Goal: Find specific page/section: Find specific page/section

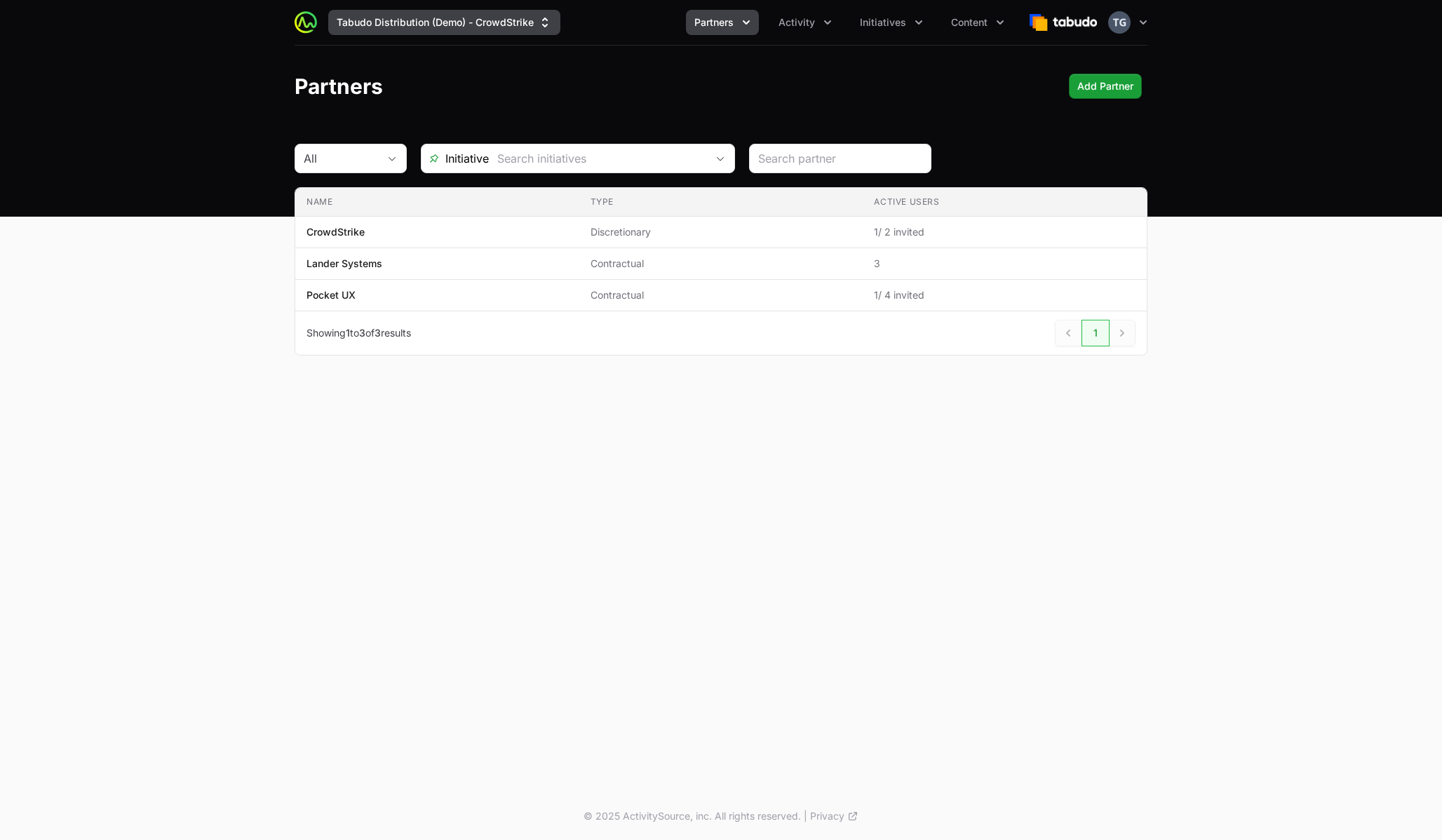
click at [445, 10] on button "Tabudo Distribution (Demo) - CrowdStrike" at bounding box center [444, 22] width 232 height 25
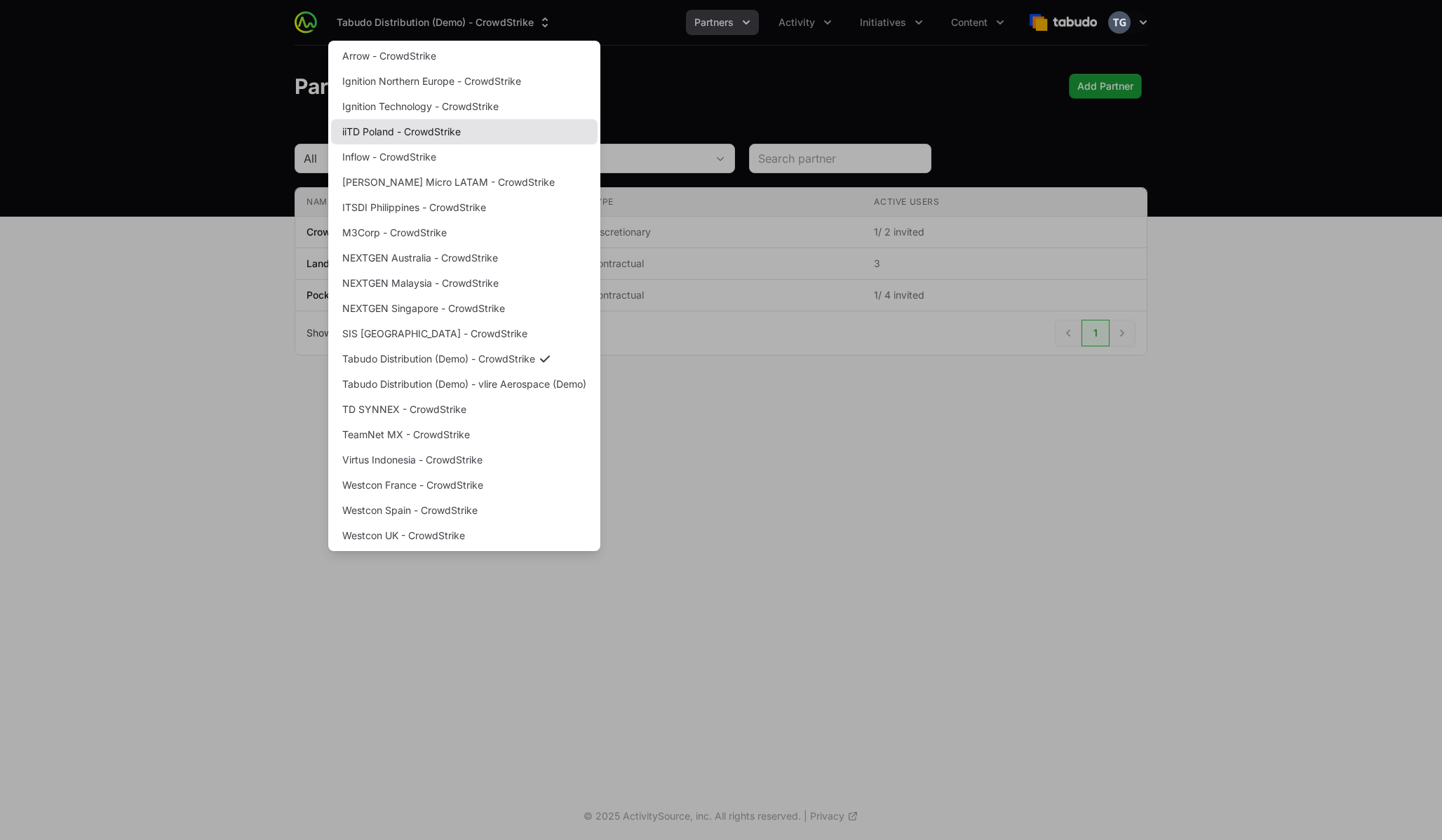
click at [436, 137] on link "iiTD Poland - CrowdStrike" at bounding box center [463, 132] width 266 height 25
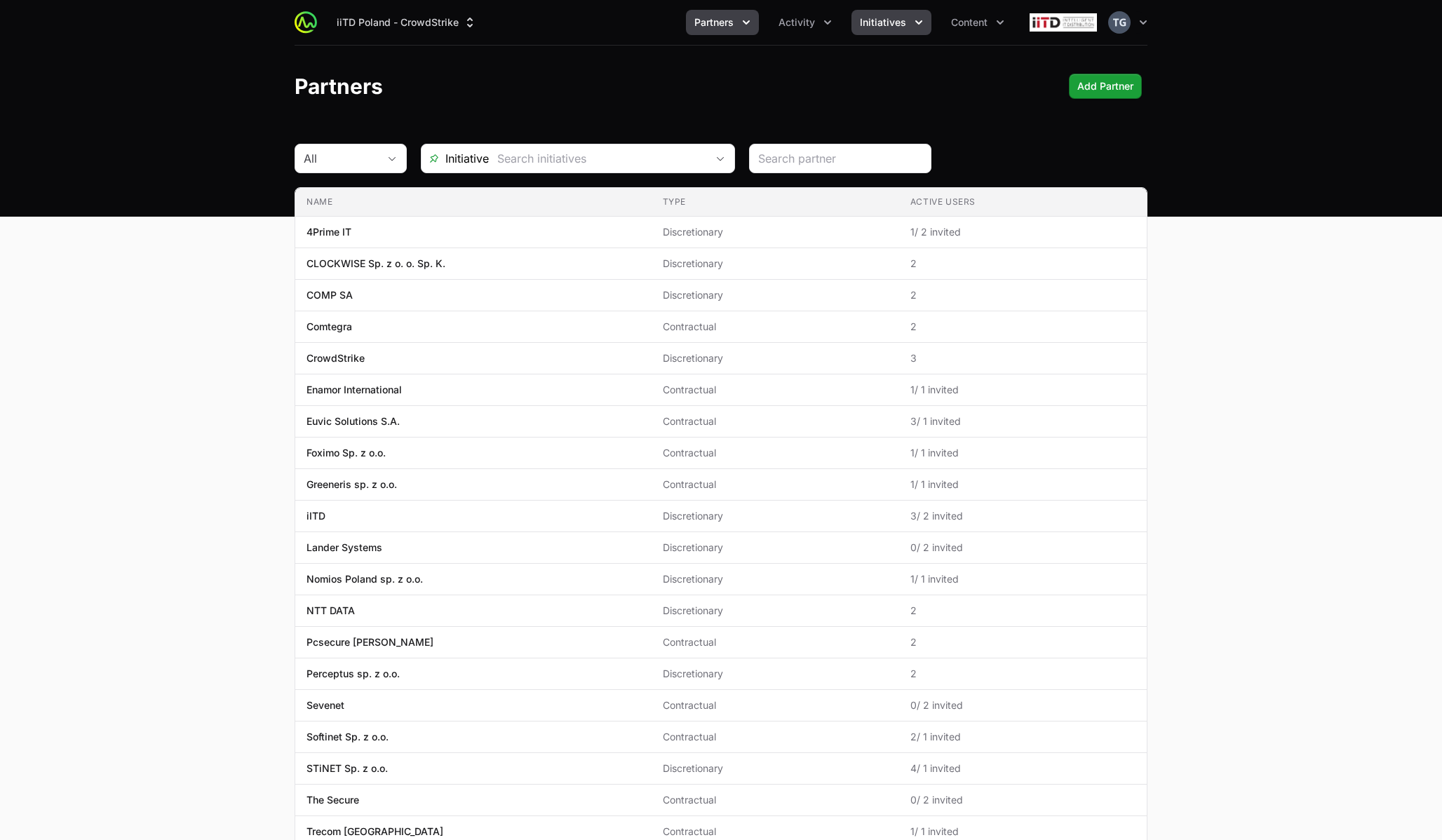
click at [875, 21] on span "Initiatives" at bounding box center [883, 22] width 46 height 14
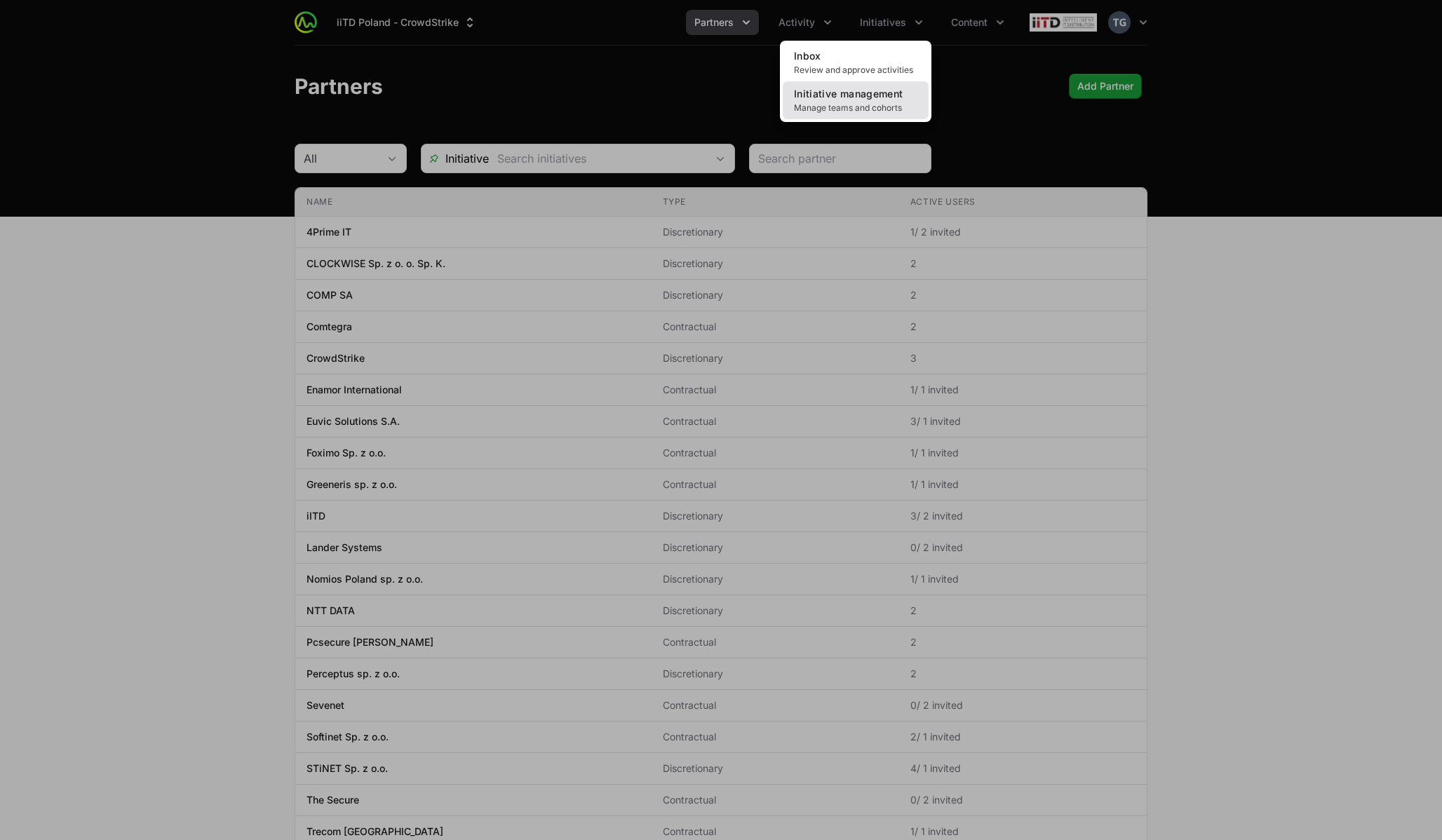
click at [870, 94] on span "Initiative management" at bounding box center [848, 93] width 109 height 12
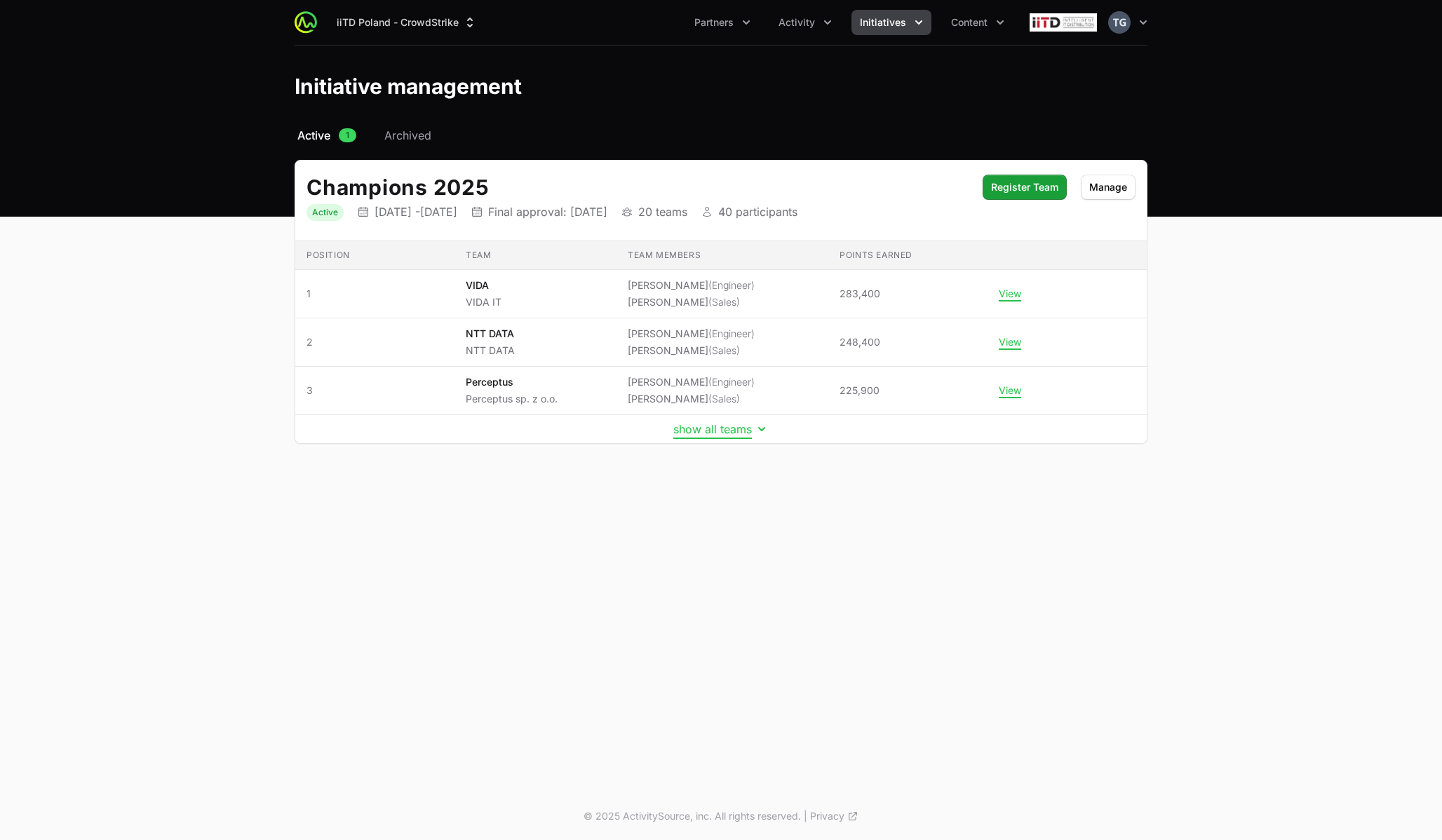
click at [692, 427] on button "show all teams" at bounding box center [721, 429] width 96 height 14
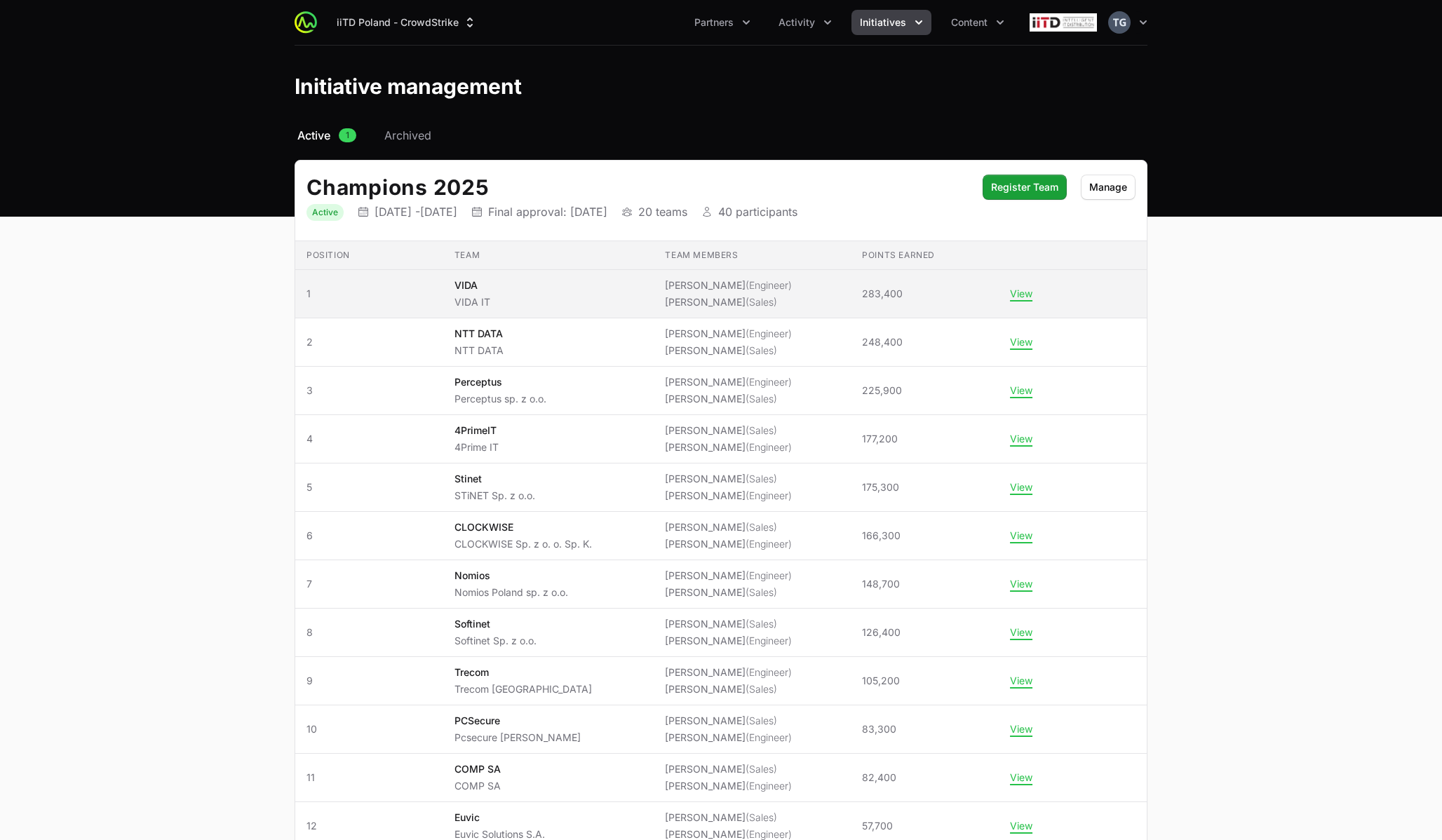
click at [821, 293] on span "[PERSON_NAME] (Engineer) [PERSON_NAME] (Sales)" at bounding box center [753, 294] width 175 height 31
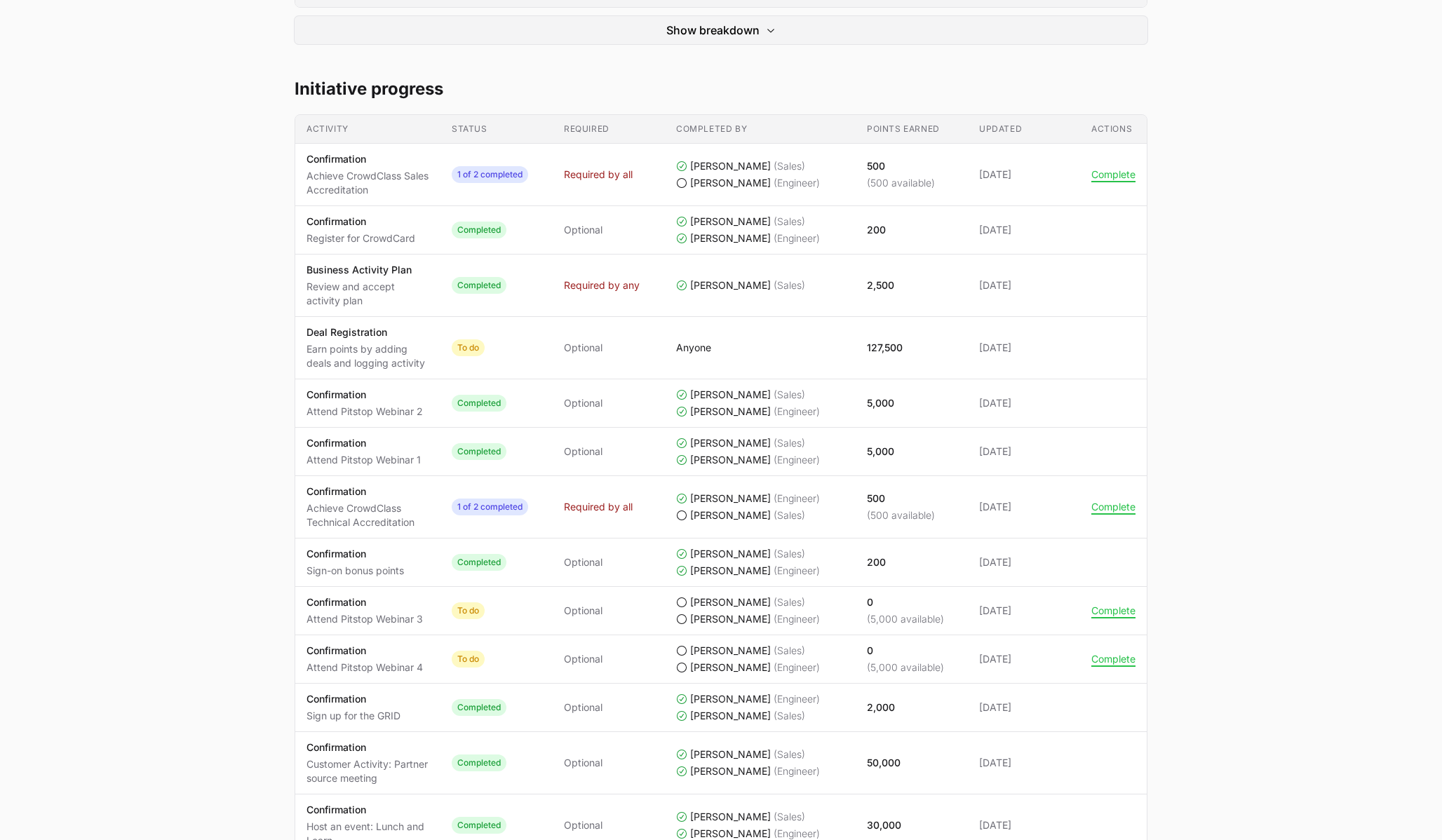
scroll to position [566, 0]
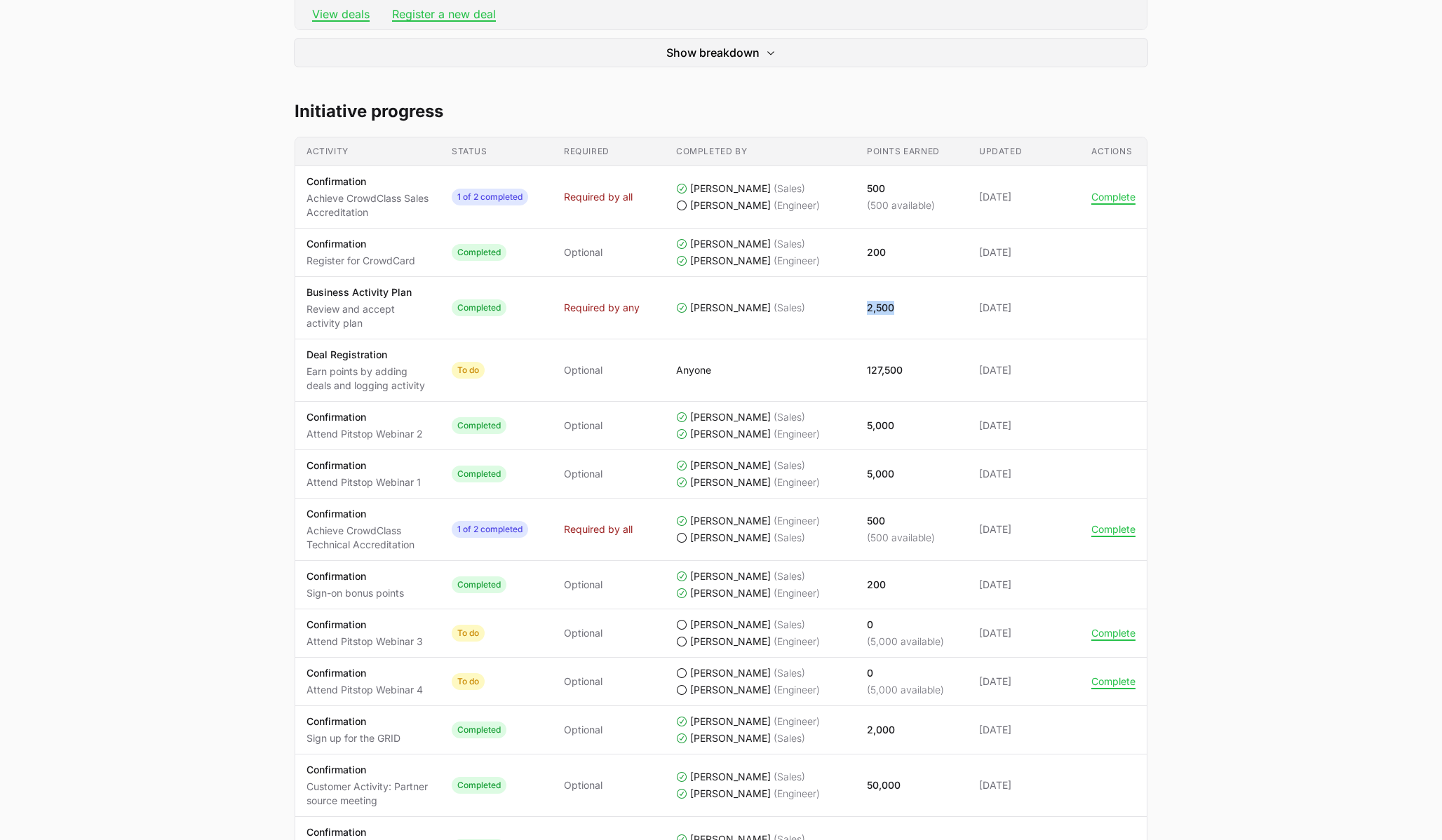
drag, startPoint x: 859, startPoint y: 308, endPoint x: 904, endPoint y: 308, distance: 45.0
click at [904, 308] on td "Points earned 2,500" at bounding box center [911, 308] width 112 height 62
copy p "2,500"
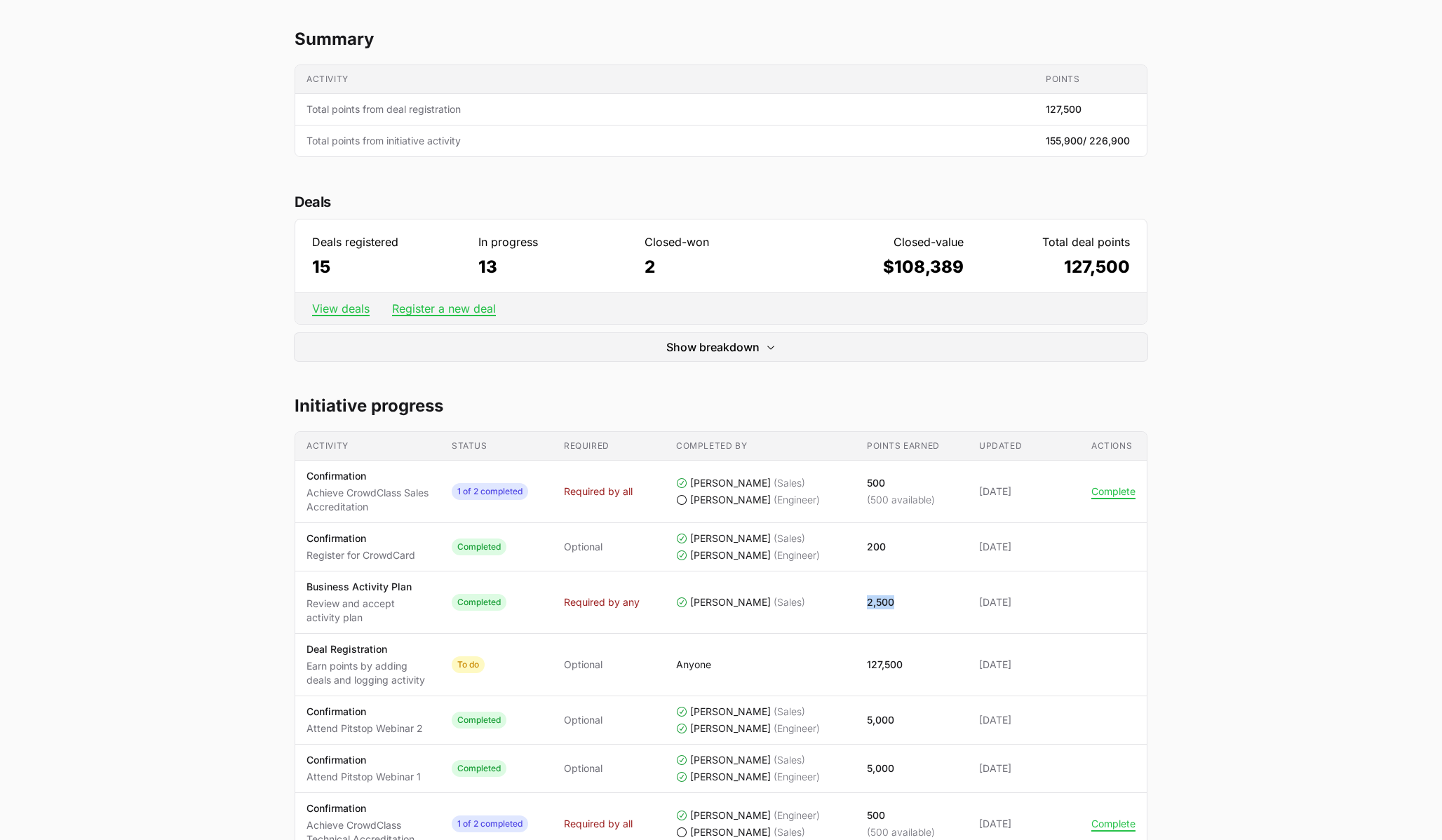
scroll to position [0, 0]
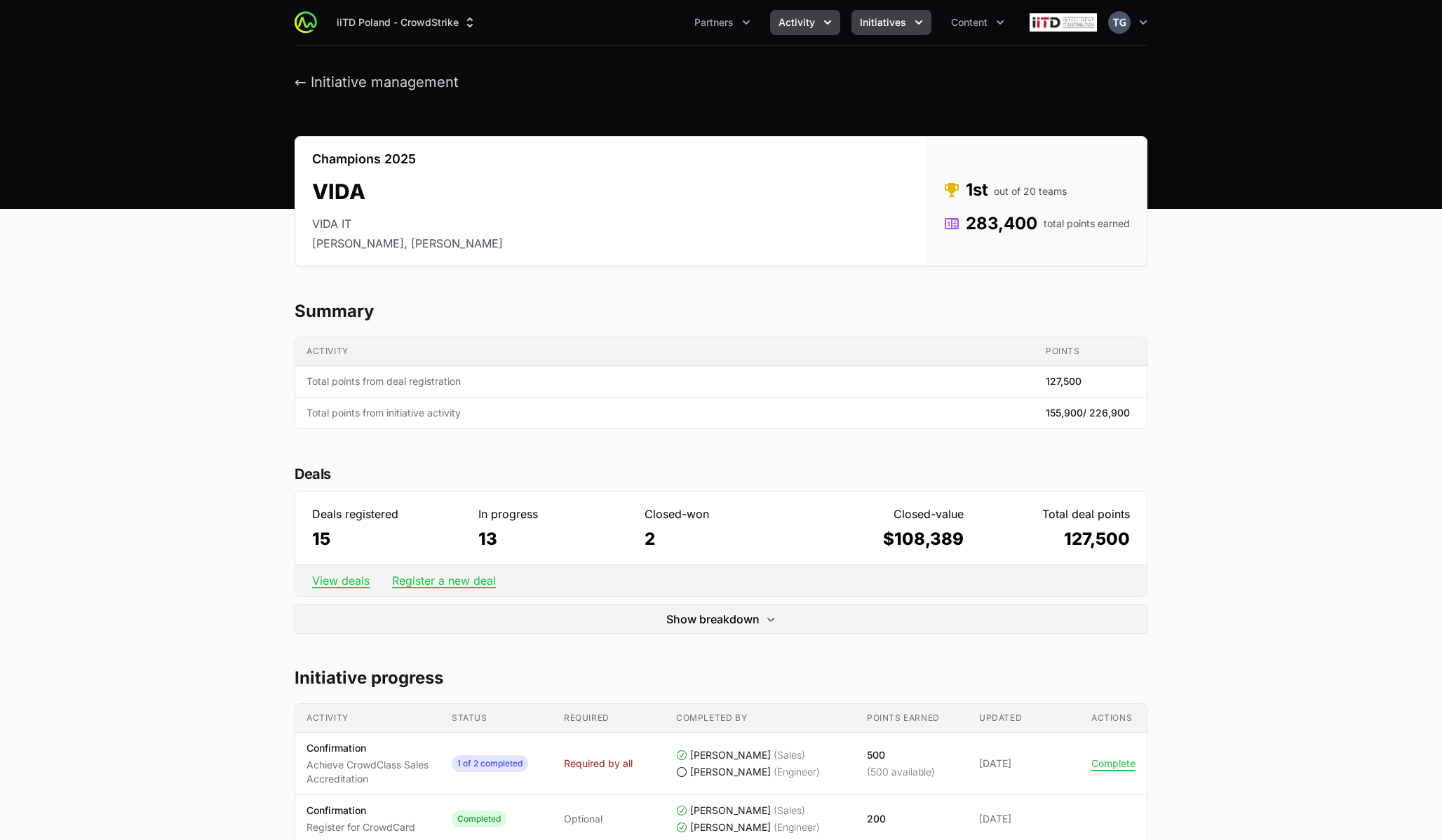
click at [810, 16] on span "Activity" at bounding box center [796, 22] width 36 height 14
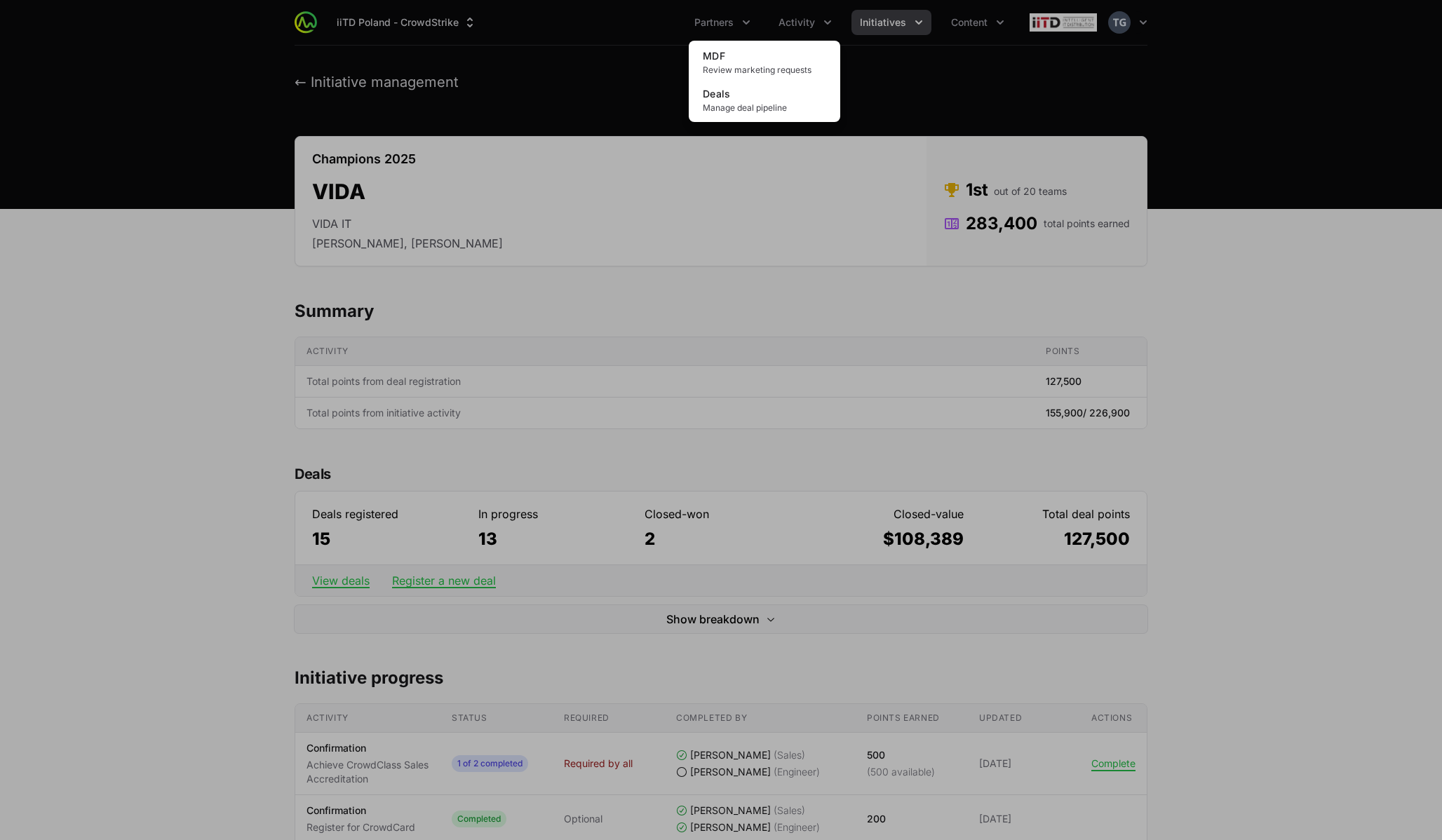
click at [881, 13] on div "Activity menu" at bounding box center [721, 420] width 1442 height 840
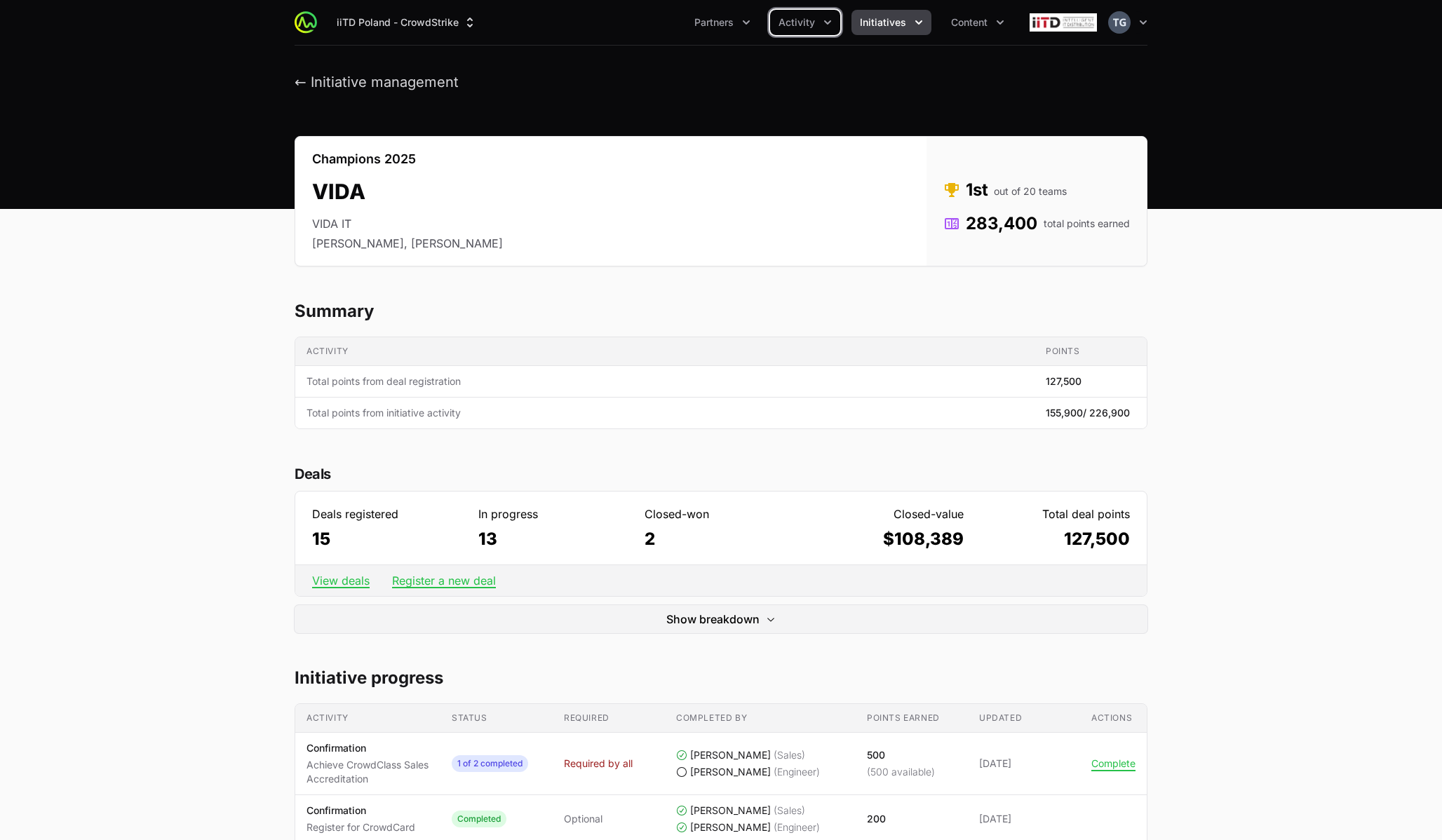
click at [881, 16] on span "Initiatives" at bounding box center [883, 22] width 46 height 14
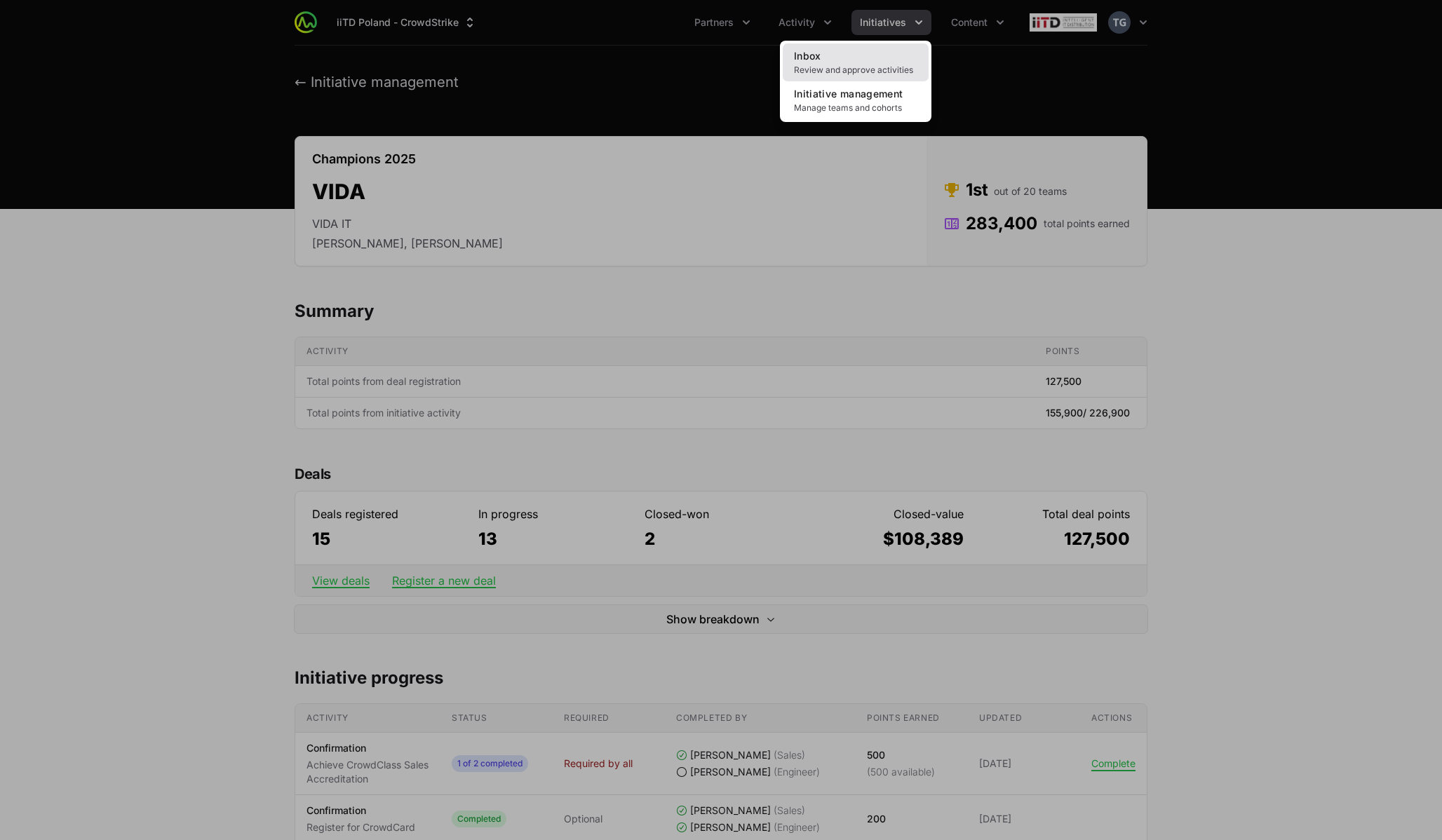
click at [853, 69] on span "Review and approve activities" at bounding box center [856, 70] width 123 height 11
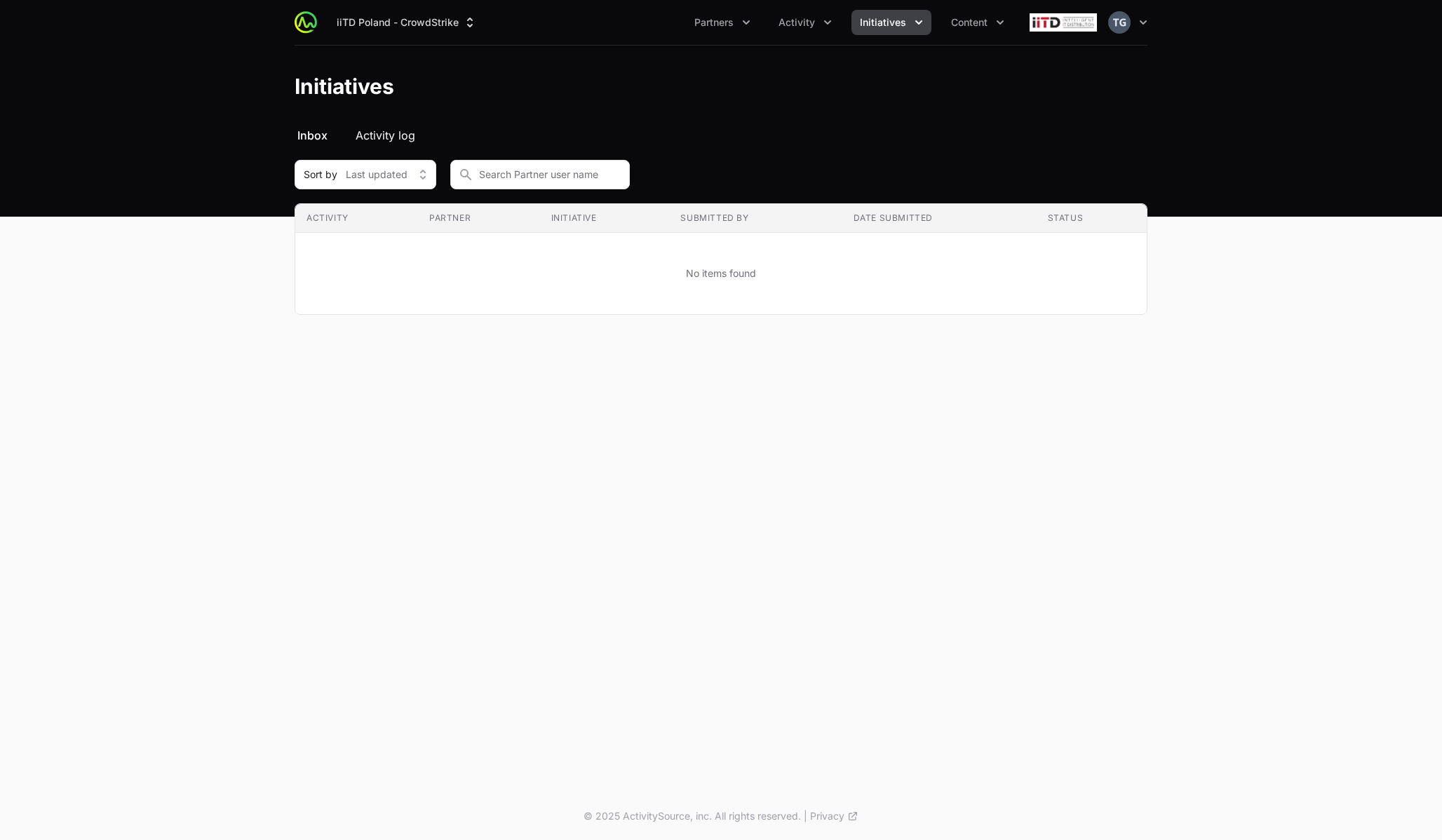
click at [369, 136] on span "Activity log" at bounding box center [386, 135] width 59 height 17
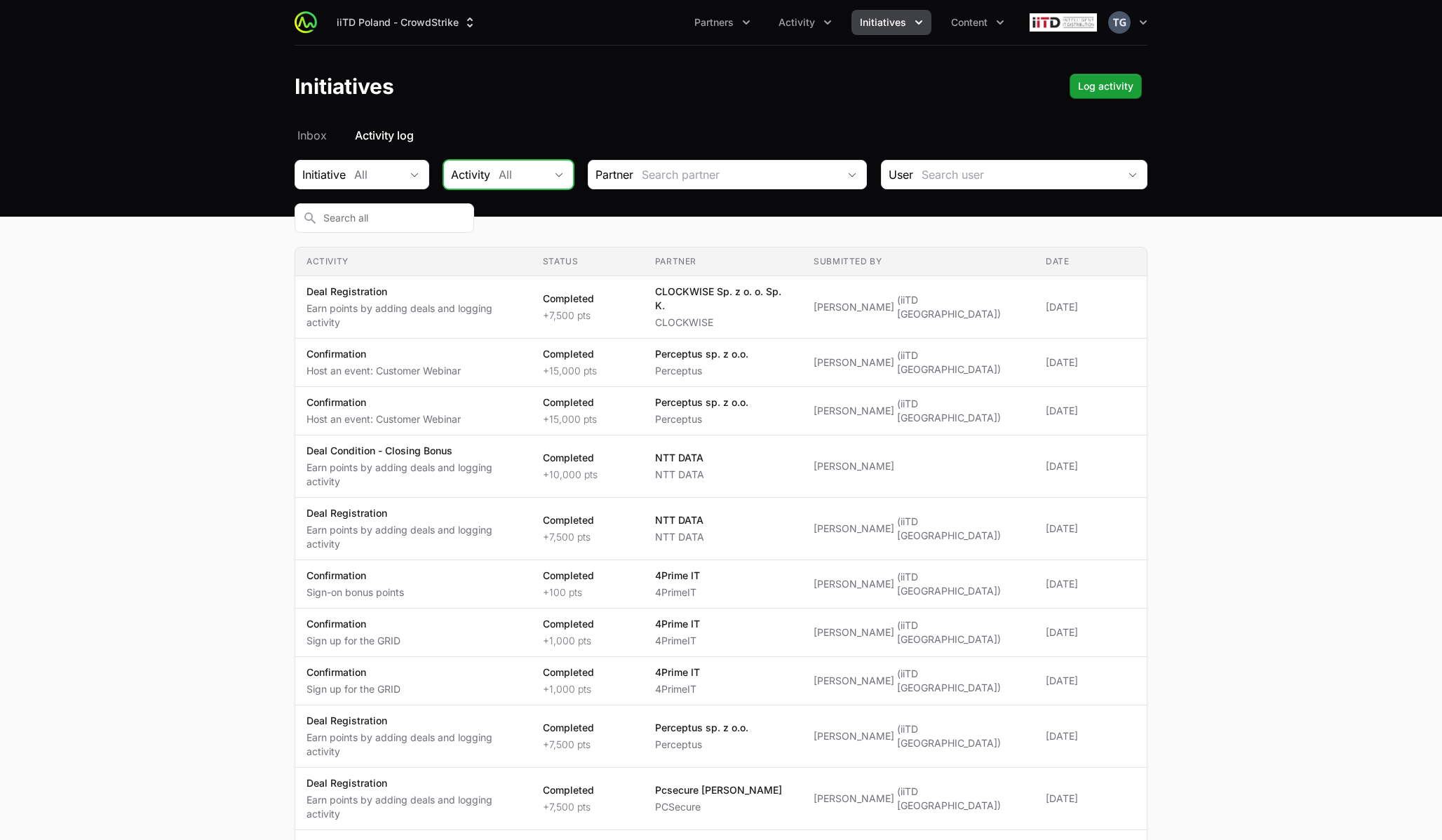
click at [490, 171] on button "All" at bounding box center [532, 175] width 83 height 28
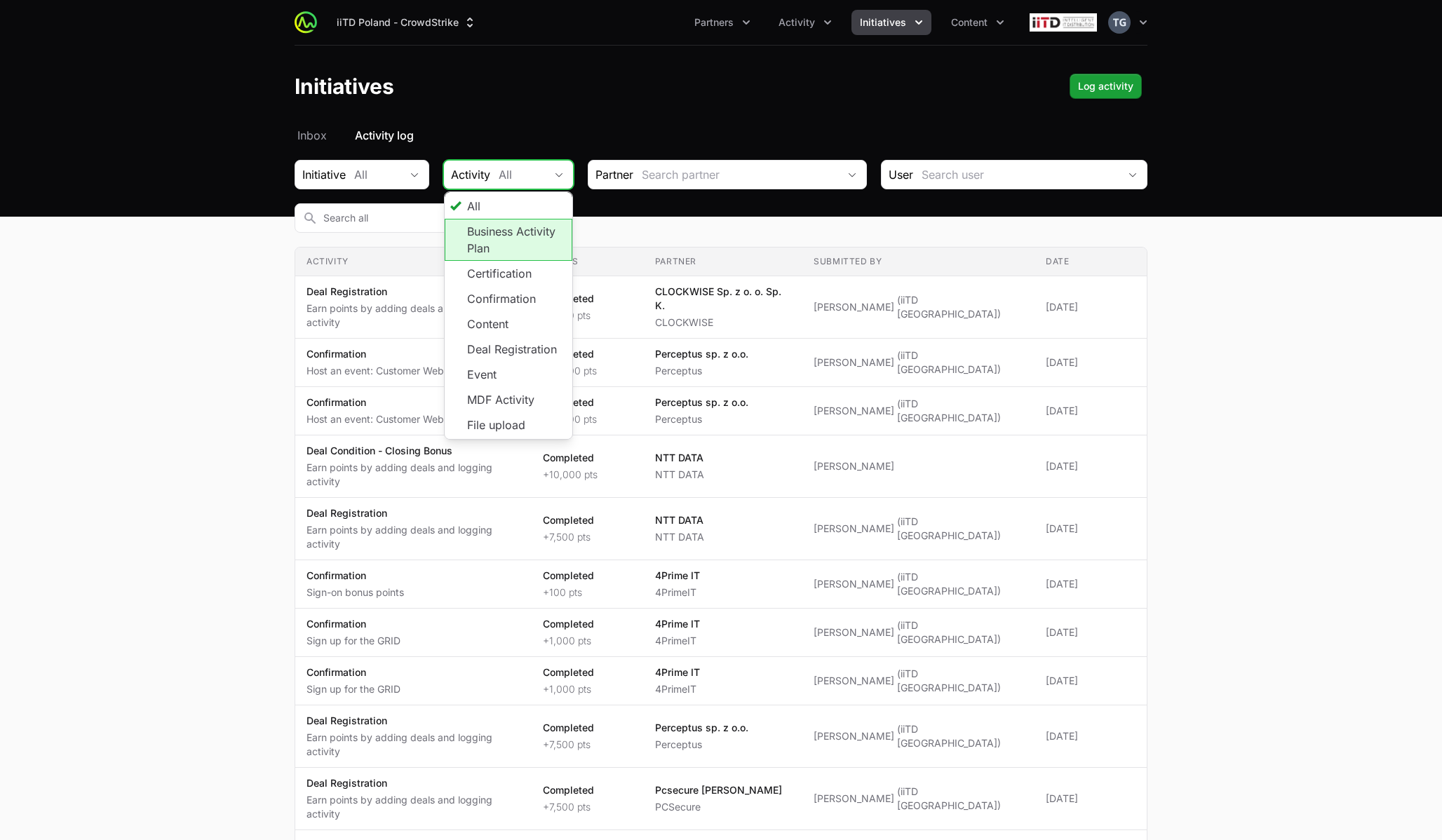
click at [454, 241] on li "Business Activity Plan" at bounding box center [509, 239] width 128 height 42
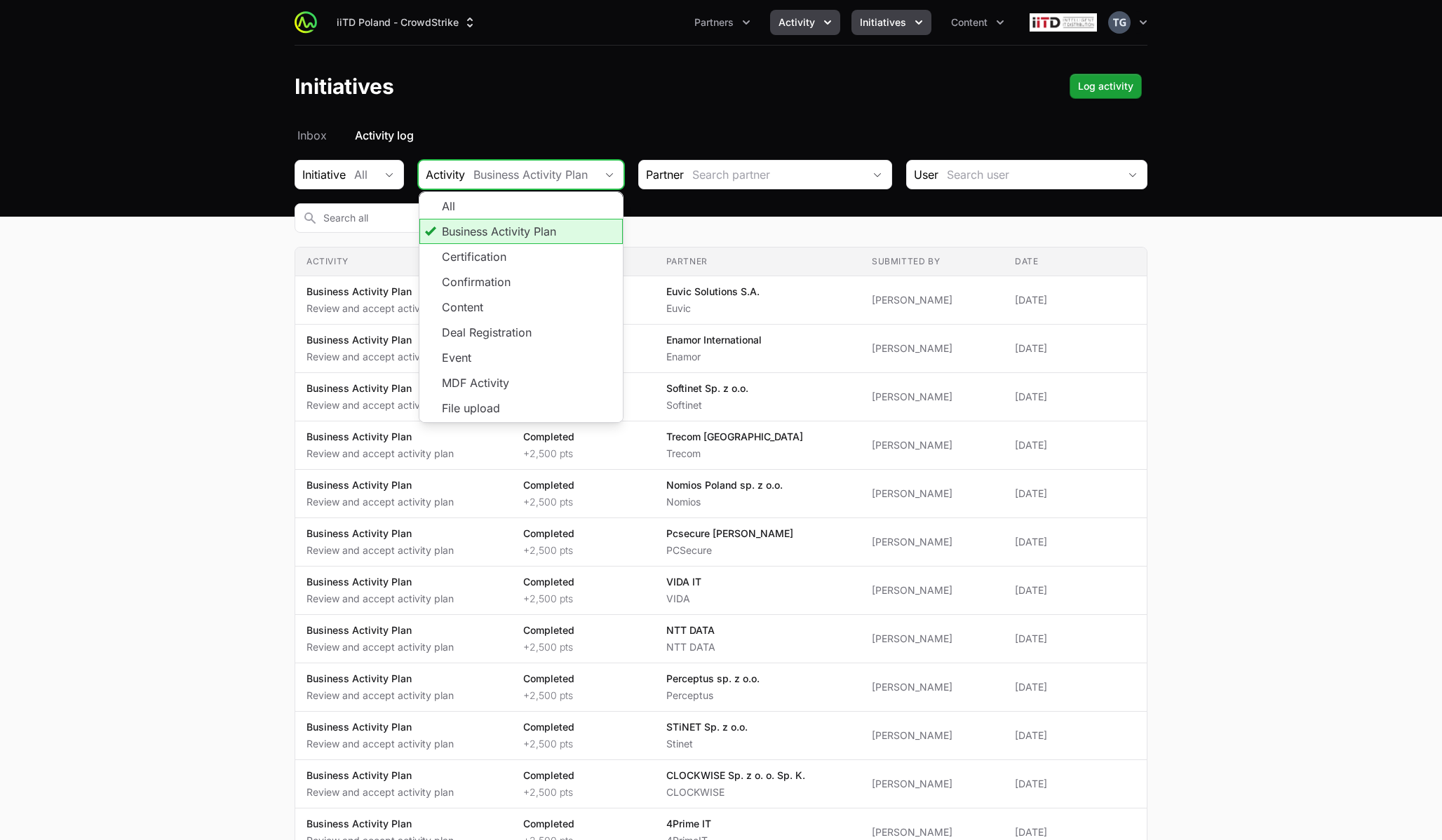
click at [821, 19] on icon "Activity menu" at bounding box center [827, 22] width 14 height 14
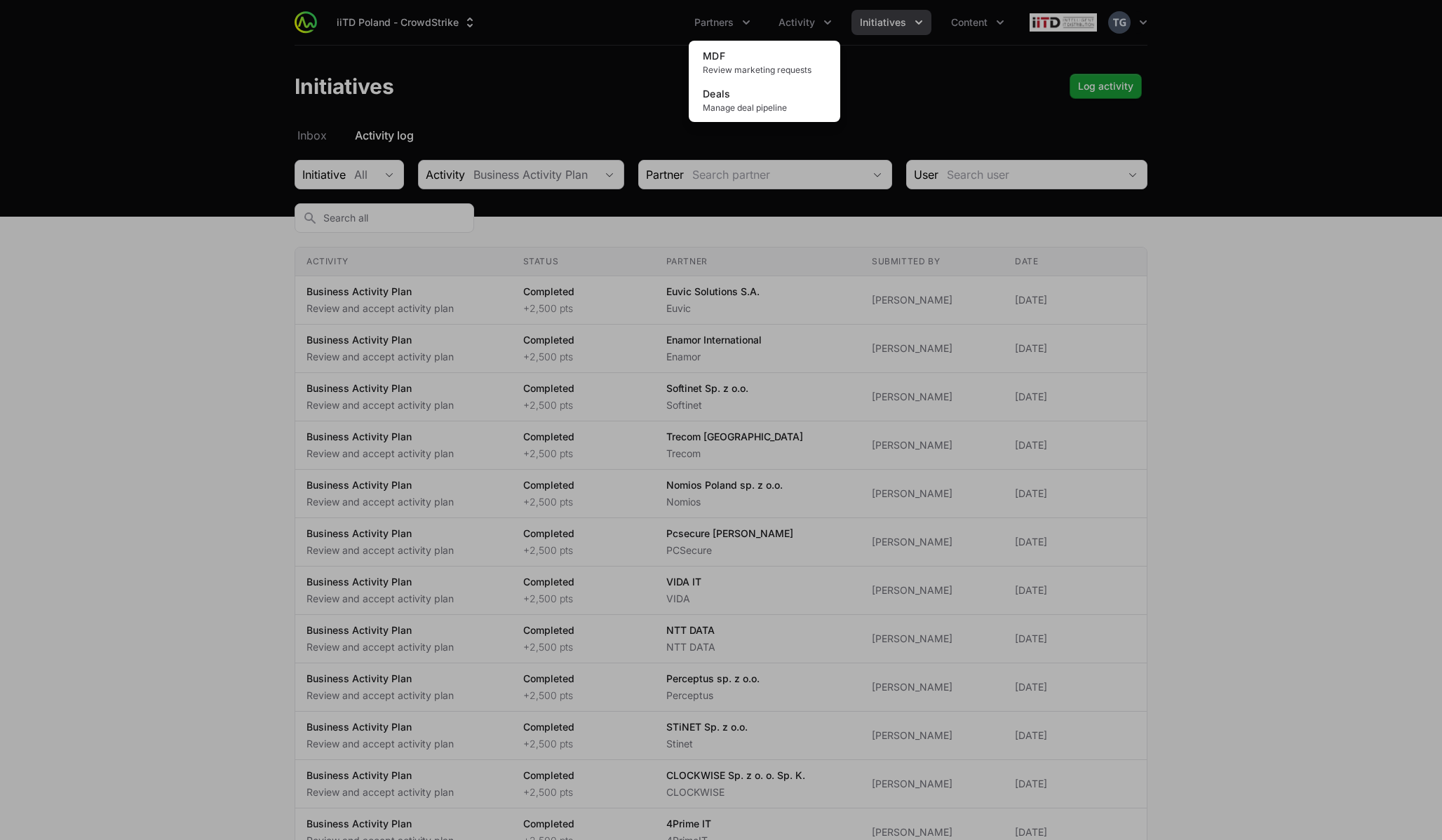
click at [874, 23] on div "Activity menu" at bounding box center [721, 420] width 1442 height 840
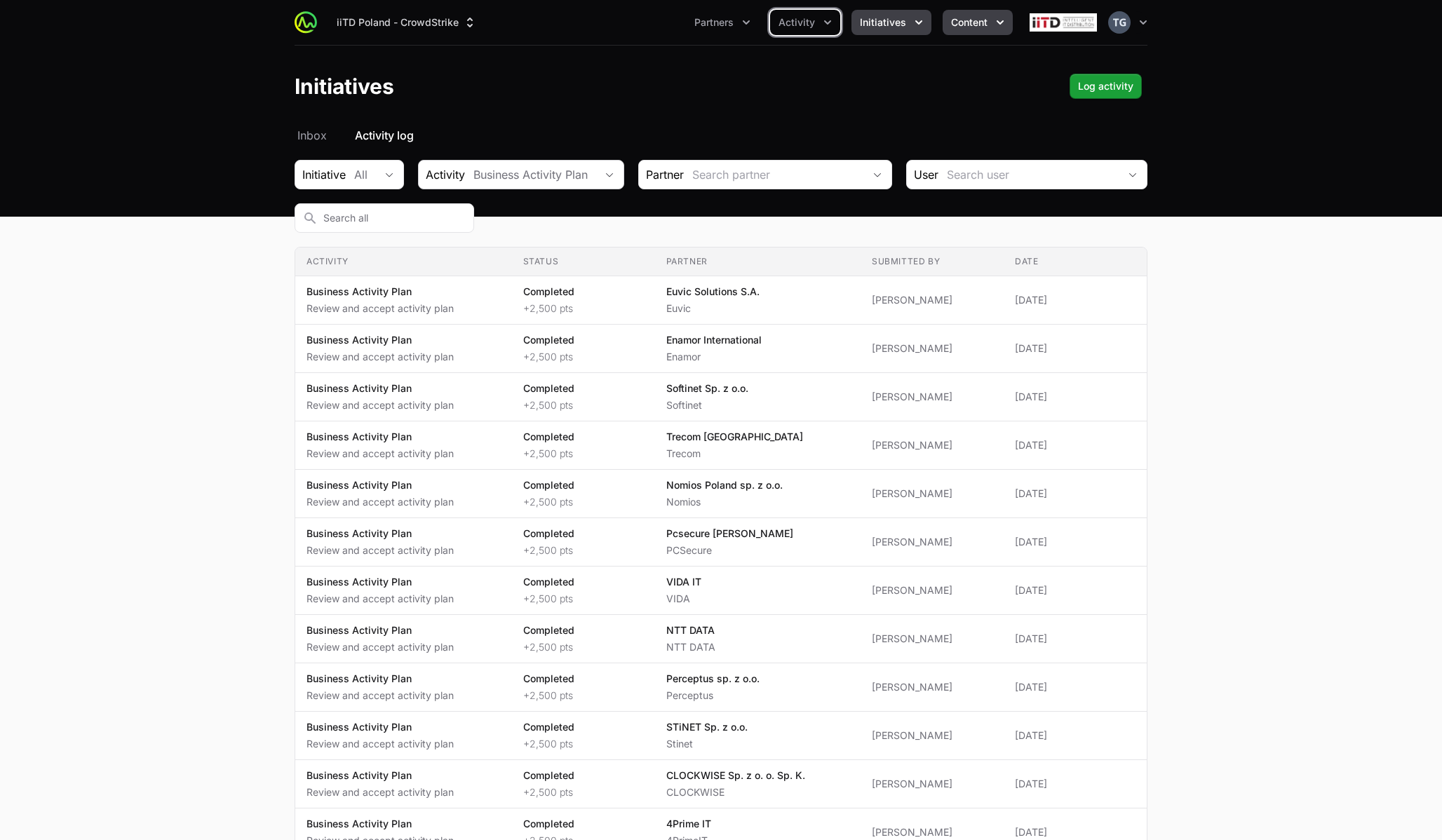
click at [991, 31] on button "Content" at bounding box center [977, 22] width 70 height 25
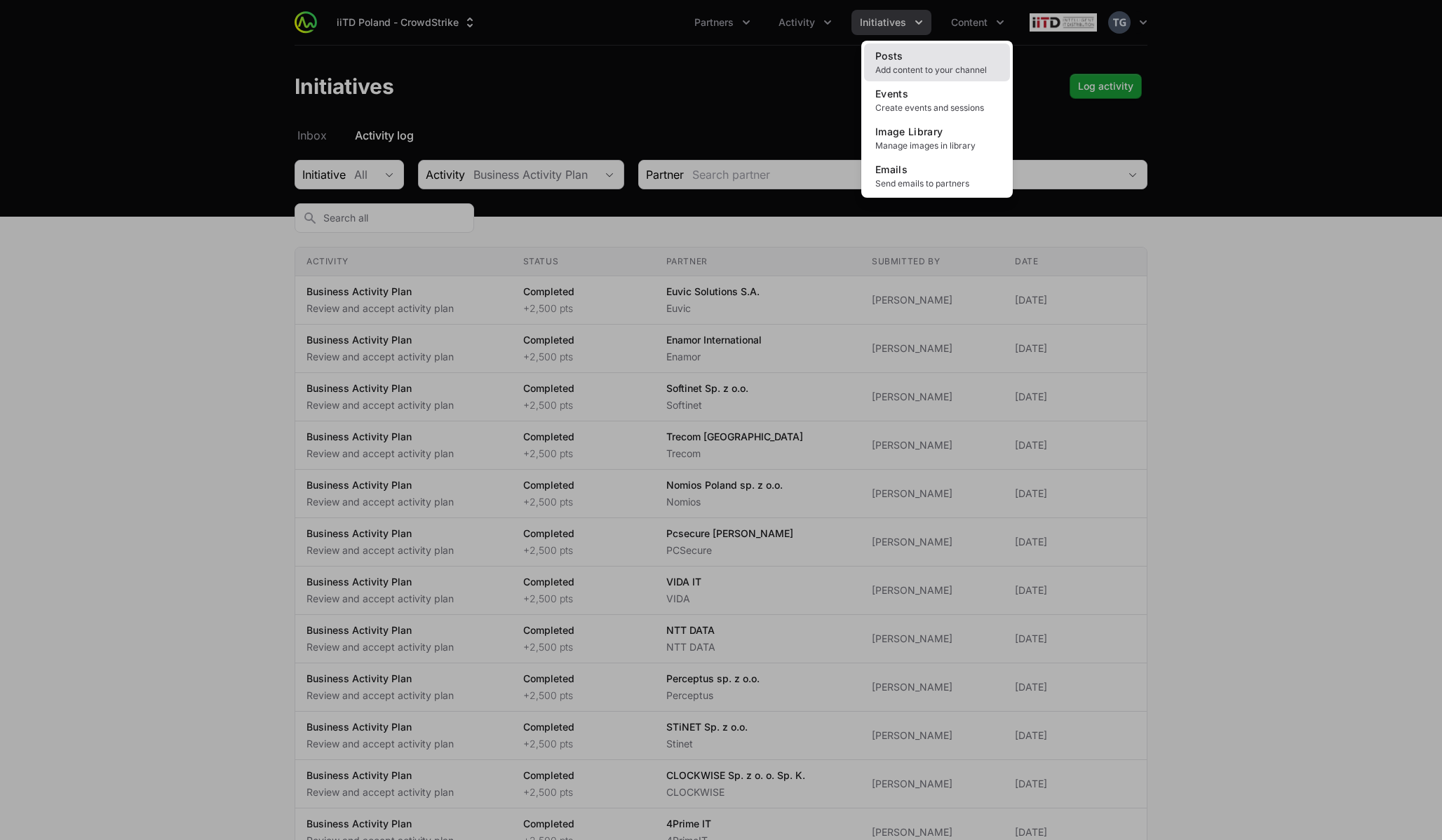
click at [939, 70] on span "Add content to your channel" at bounding box center [936, 70] width 123 height 11
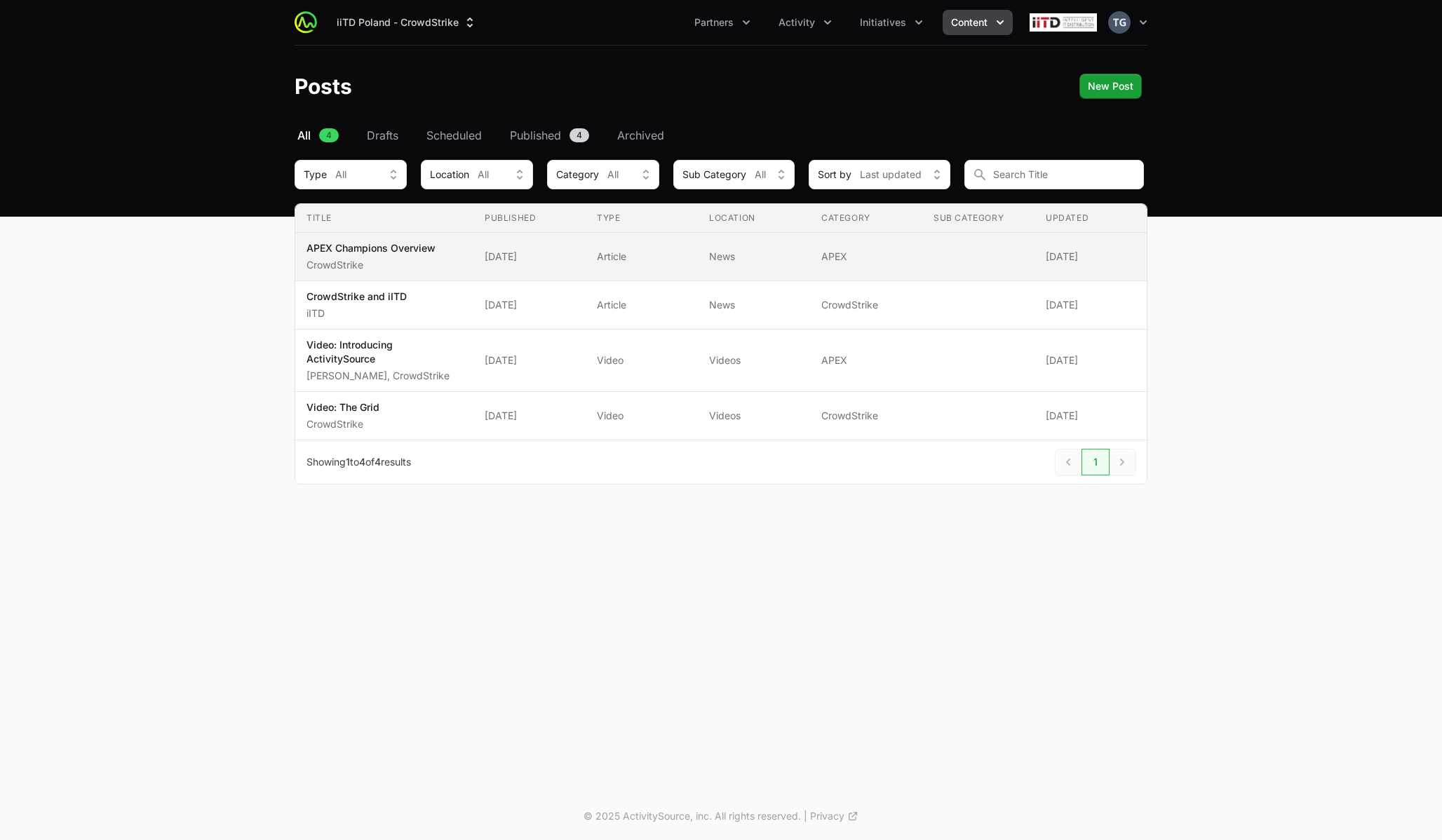
click at [460, 262] on span "APEX Champions Overview CrowdStrike" at bounding box center [384, 257] width 156 height 31
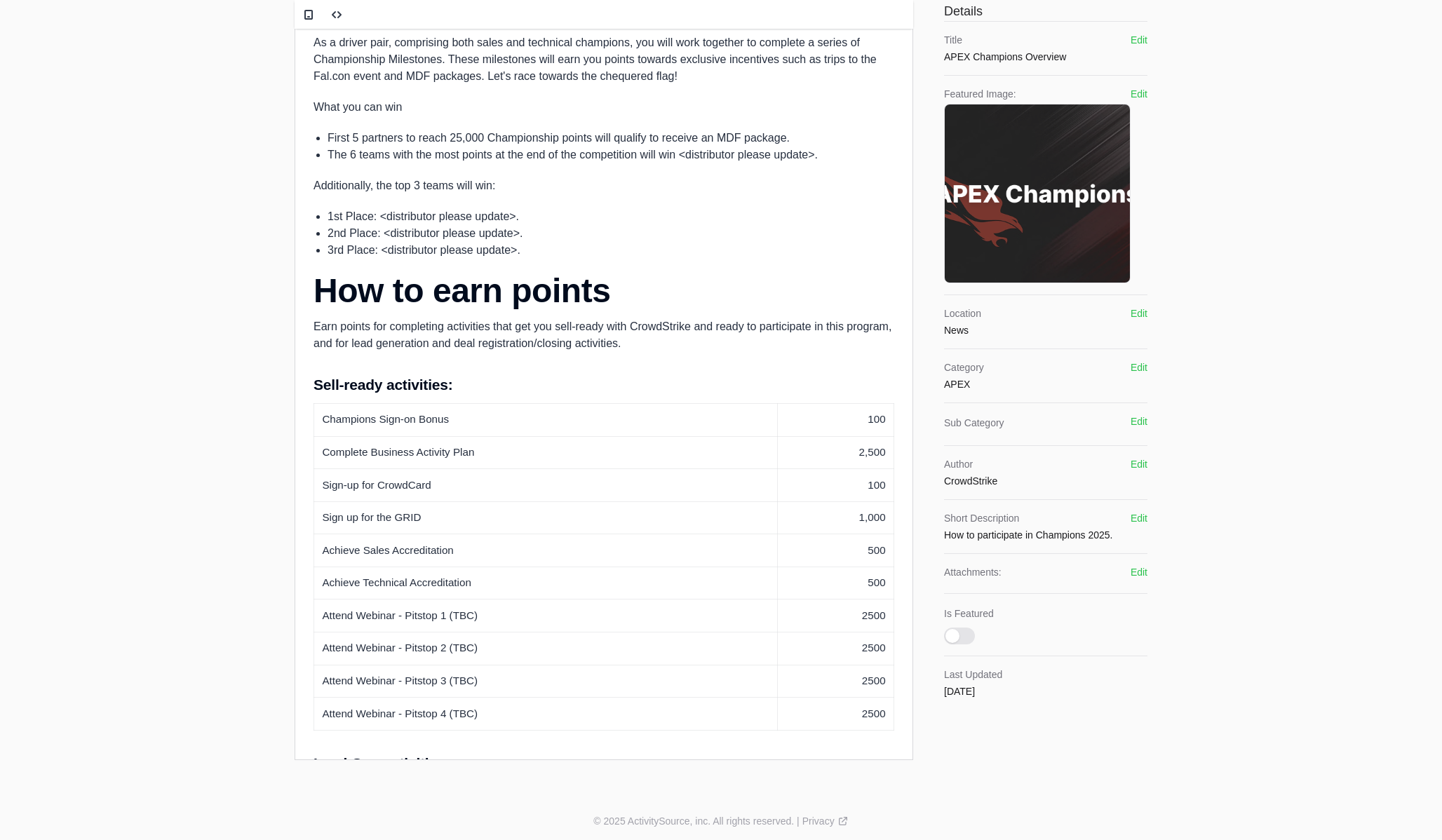
scroll to position [165, 0]
